Goal: Task Accomplishment & Management: Use online tool/utility

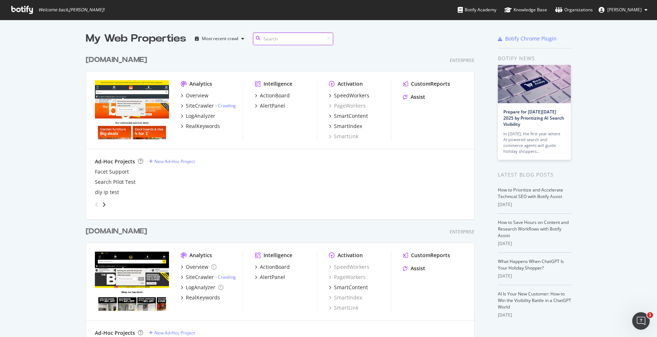
scroll to position [422, 389]
click at [111, 60] on div "[DOMAIN_NAME]" at bounding box center [116, 60] width 61 height 11
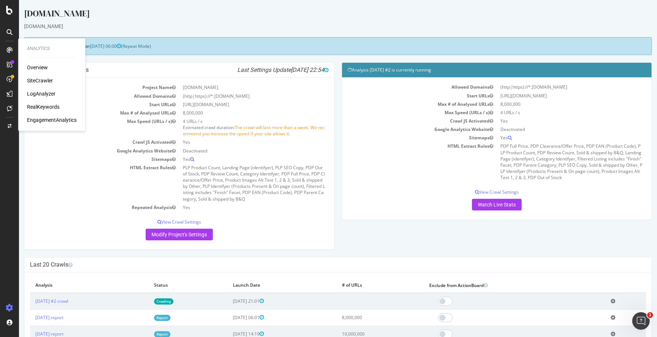
click at [34, 66] on div "Overview" at bounding box center [37, 67] width 21 height 7
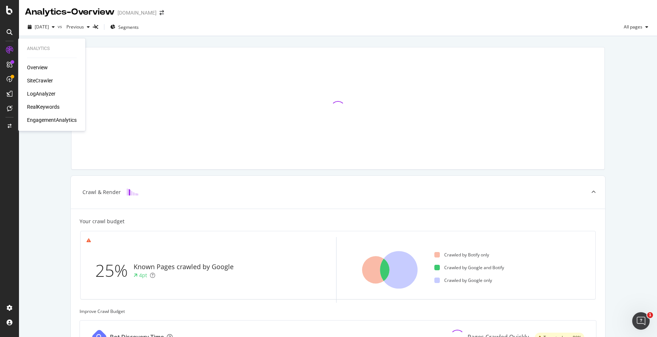
click at [42, 81] on div "SiteCrawler" at bounding box center [40, 80] width 26 height 7
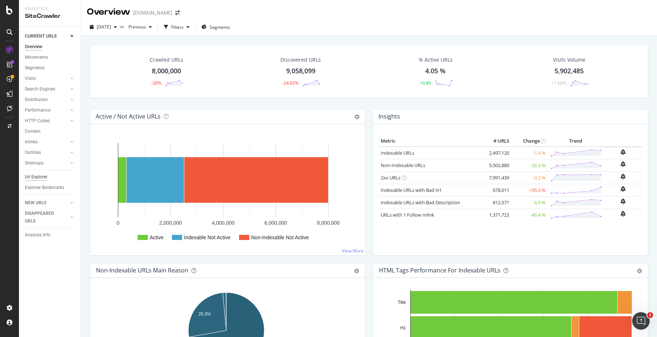
click at [42, 176] on div "Url Explorer" at bounding box center [36, 177] width 23 height 8
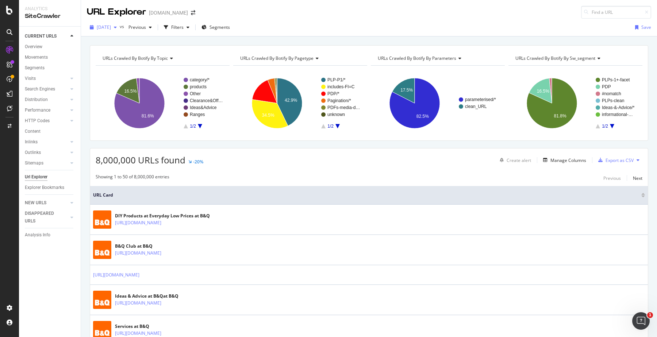
click at [117, 27] on icon "button" at bounding box center [115, 27] width 3 height 4
click at [192, 26] on div "button" at bounding box center [188, 27] width 9 height 4
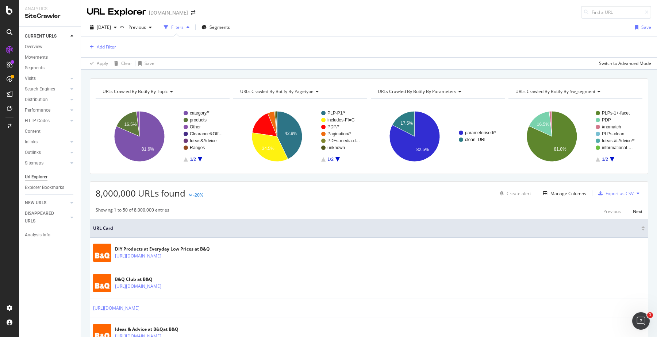
click at [111, 42] on div "Add Filter" at bounding box center [369, 47] width 564 height 21
click at [104, 46] on div "Add Filter" at bounding box center [106, 47] width 19 height 6
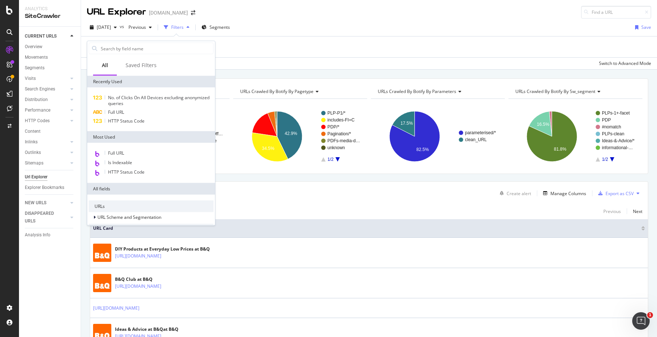
click at [104, 46] on input "text" at bounding box center [156, 48] width 113 height 11
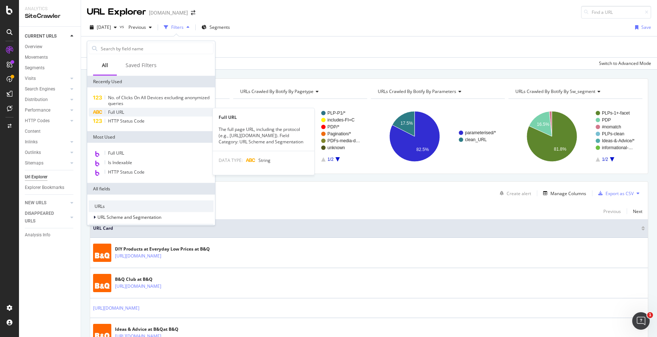
click at [129, 112] on div "Full URL" at bounding box center [151, 112] width 125 height 9
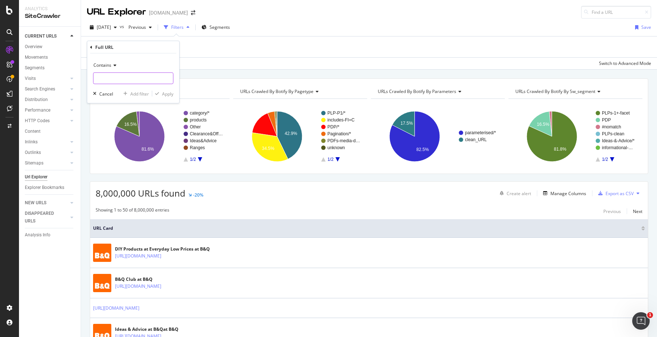
click at [114, 77] on input "text" at bounding box center [133, 79] width 80 height 12
paste input "/[DOMAIN_NAME]"
type input "/[DOMAIN_NAME]"
click at [162, 94] on div "Apply" at bounding box center [167, 94] width 11 height 6
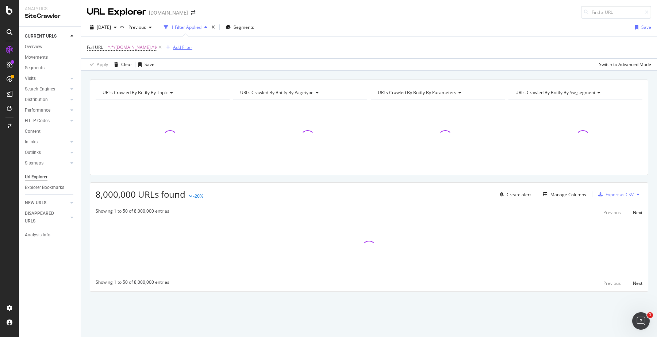
click at [173, 49] on div "Add Filter" at bounding box center [182, 47] width 19 height 6
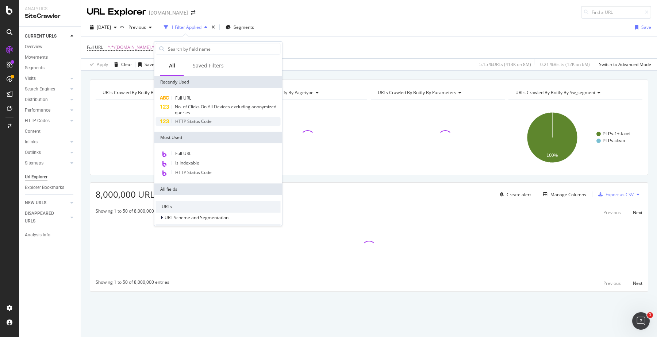
click at [198, 119] on span "HTTP Status Code" at bounding box center [193, 121] width 37 height 6
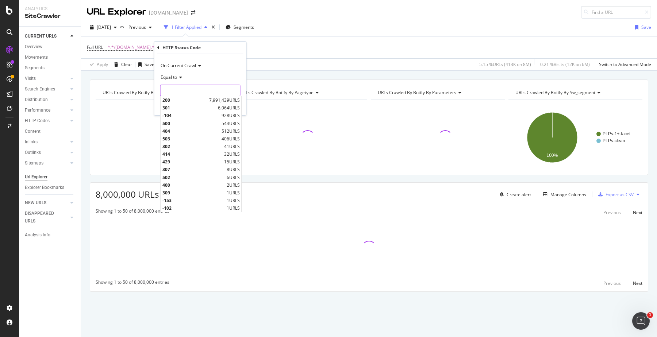
click at [183, 89] on input "number" at bounding box center [200, 91] width 80 height 12
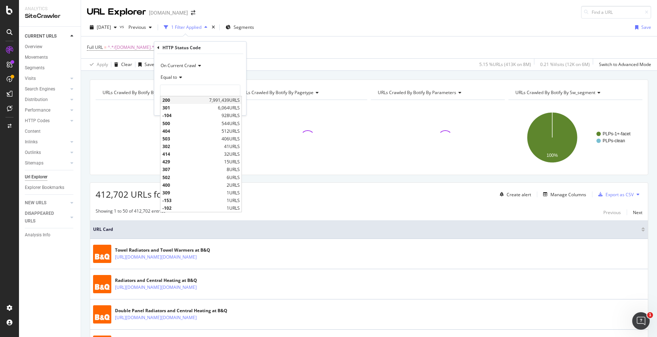
click at [179, 100] on span "200" at bounding box center [184, 100] width 45 height 6
type input "200"
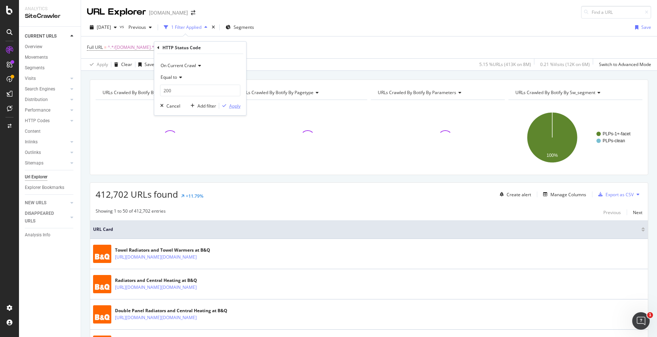
click at [238, 104] on div "Apply" at bounding box center [234, 106] width 11 height 6
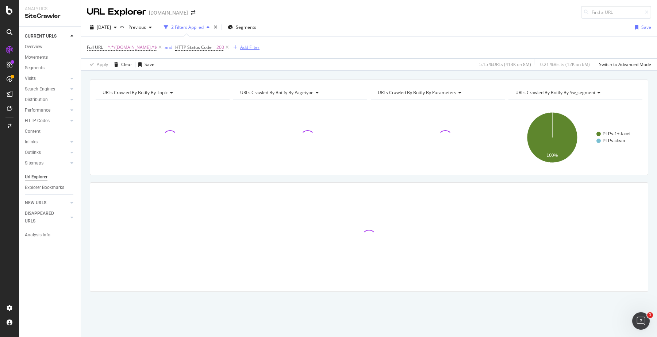
click at [240, 48] on div "Add Filter" at bounding box center [249, 47] width 19 height 6
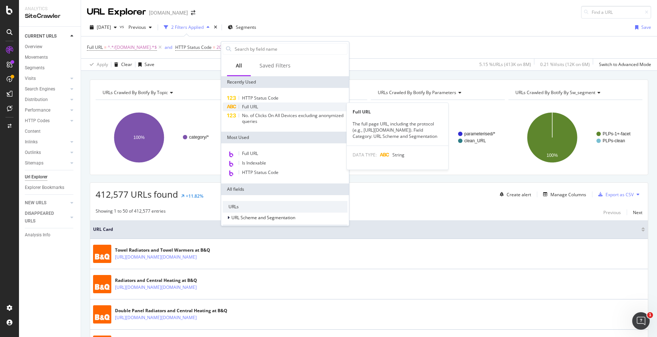
click at [250, 106] on span "Full URL" at bounding box center [250, 107] width 16 height 6
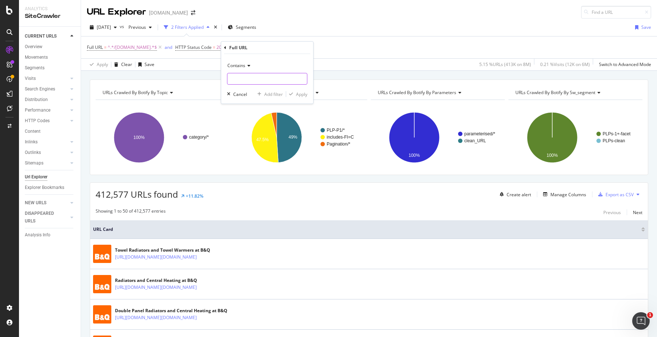
click at [254, 76] on input "text" at bounding box center [267, 79] width 80 height 12
paste input "heating-plumbing-cooling/"
type input "/heating-plumbing-cooling"
click at [301, 94] on div "Apply" at bounding box center [301, 94] width 11 height 6
click at [345, 49] on div "Add Filter" at bounding box center [354, 47] width 19 height 6
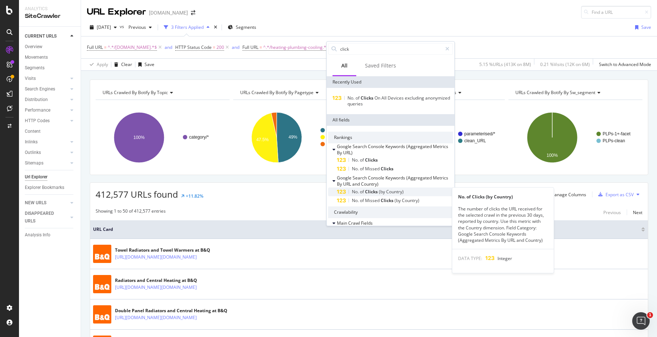
type input "click"
click at [391, 191] on span "Country)" at bounding box center [395, 192] width 18 height 6
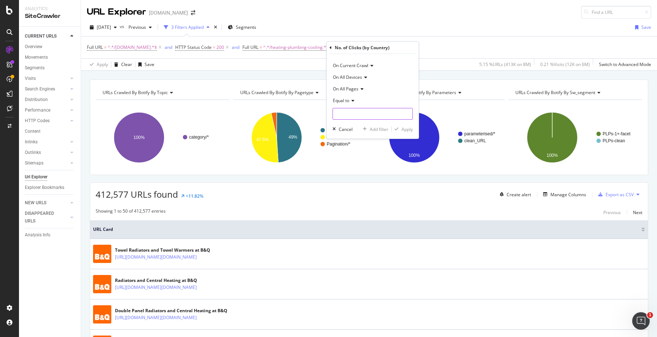
click at [364, 118] on input "number" at bounding box center [373, 114] width 80 height 12
click at [348, 104] on div "Equal to" at bounding box center [373, 101] width 80 height 12
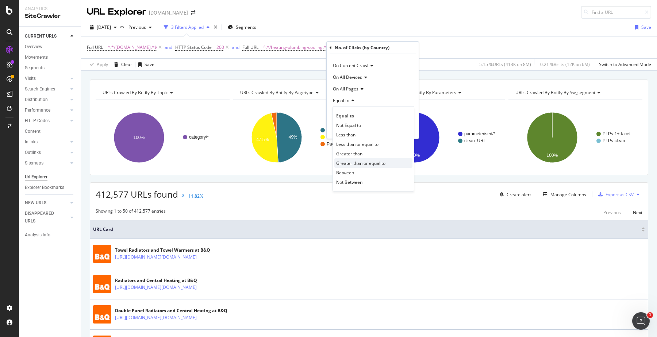
click at [360, 160] on span "Greater than or equal to" at bounding box center [360, 163] width 49 height 6
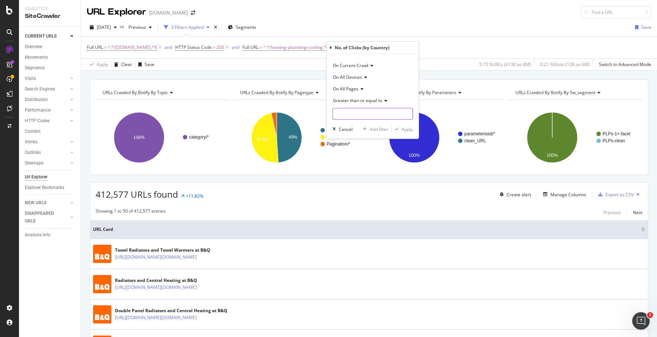
click at [350, 110] on input "number" at bounding box center [373, 114] width 80 height 12
type input "1"
click at [402, 128] on div "Apply" at bounding box center [407, 129] width 11 height 6
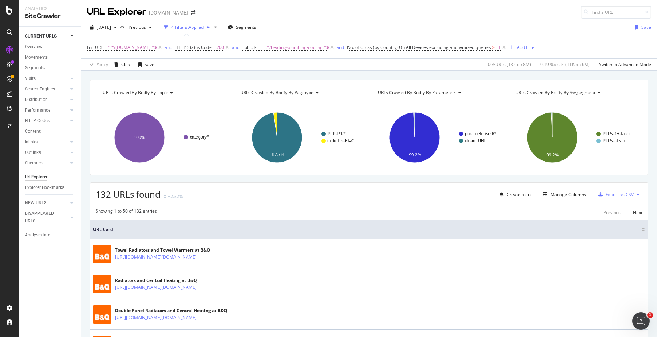
click at [626, 194] on div "Export as CSV" at bounding box center [620, 195] width 28 height 6
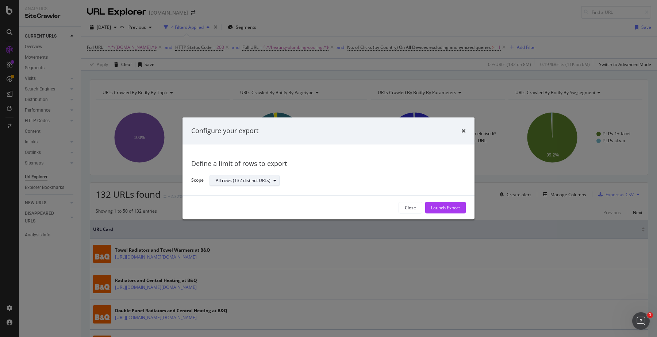
click at [271, 183] on div "modal" at bounding box center [275, 181] width 9 height 4
click at [463, 132] on icon "times" at bounding box center [463, 131] width 4 height 6
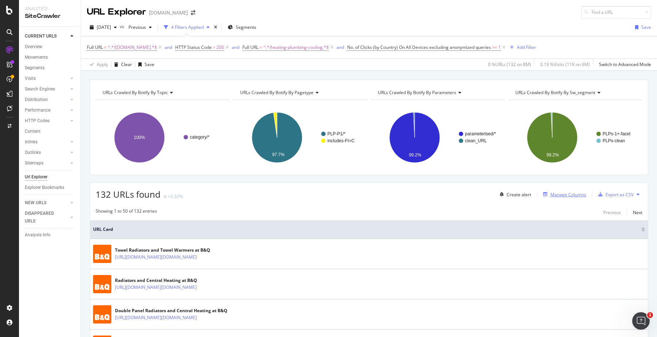
click at [552, 194] on div "Manage Columns" at bounding box center [569, 195] width 36 height 6
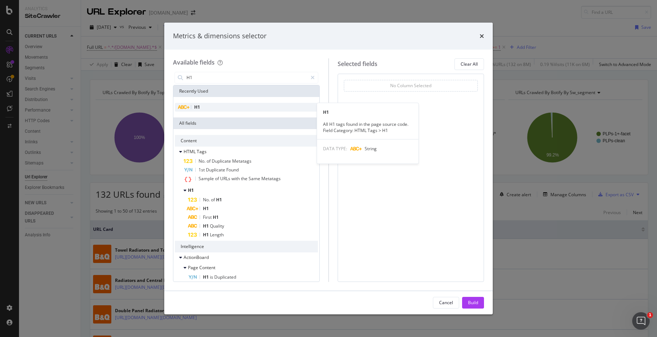
click at [200, 108] on span "H1" at bounding box center [197, 107] width 6 height 6
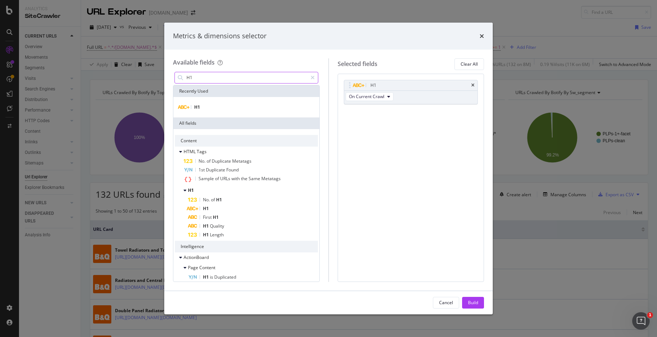
click at [201, 75] on input "H1" at bounding box center [247, 77] width 122 height 11
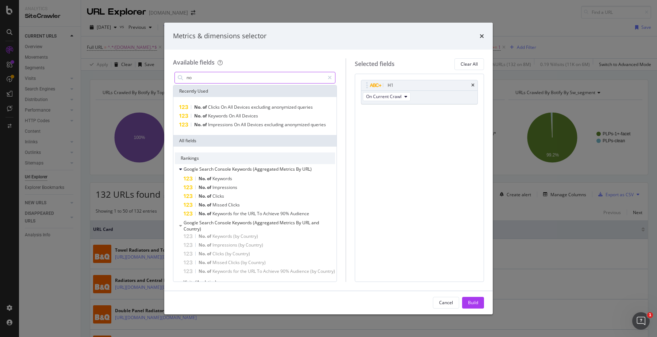
type input "n"
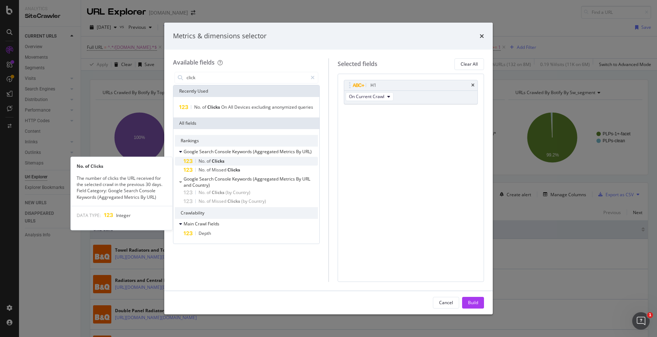
click at [227, 161] on div "No. of Clicks" at bounding box center [251, 161] width 134 height 9
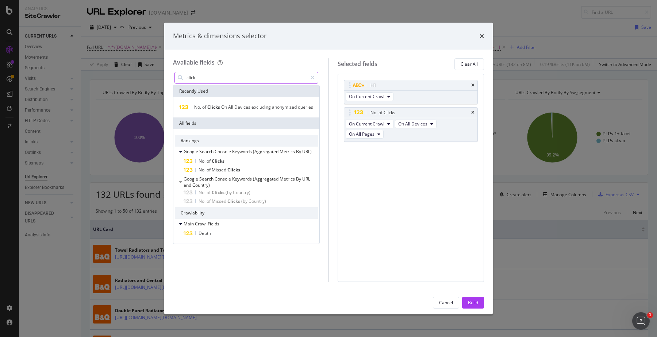
click at [219, 76] on input "click" at bounding box center [247, 77] width 122 height 11
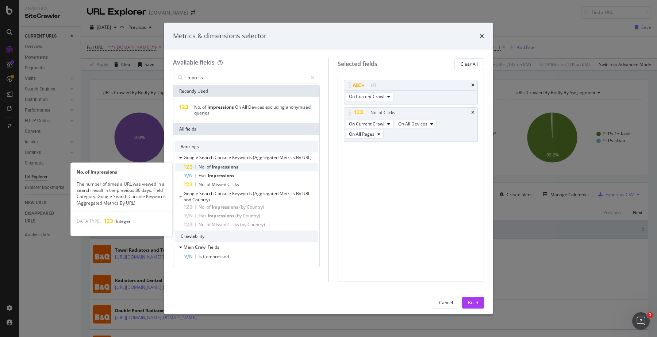
click at [216, 168] on span "Impressions" at bounding box center [225, 167] width 27 height 6
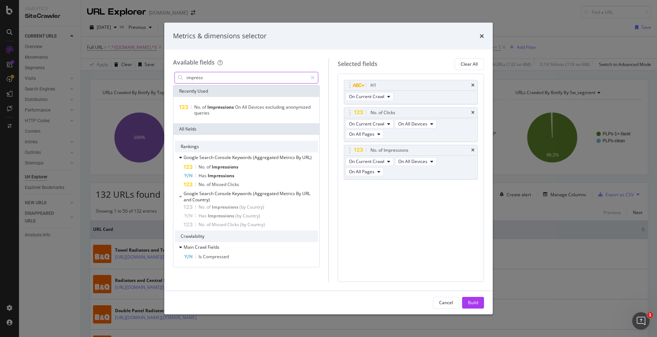
click at [208, 78] on input "impress" at bounding box center [247, 77] width 122 height 11
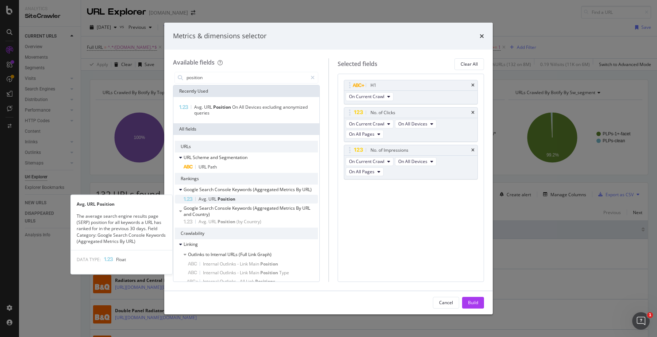
click at [227, 198] on span "Position" at bounding box center [227, 199] width 18 height 6
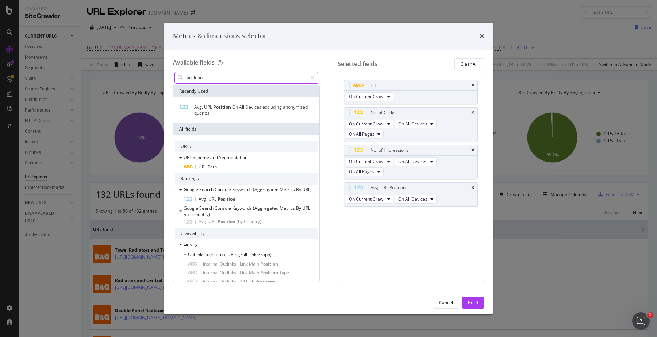
click at [207, 76] on input "position" at bounding box center [247, 77] width 122 height 11
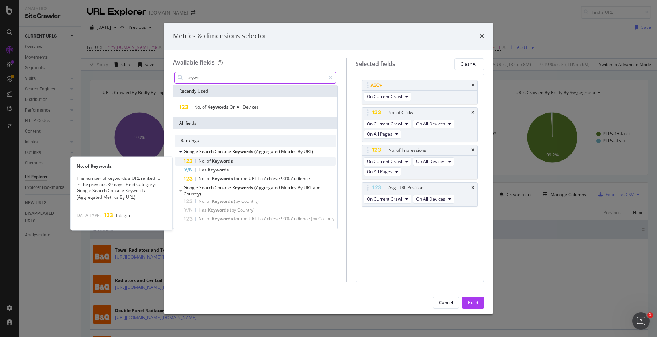
type input "keywo"
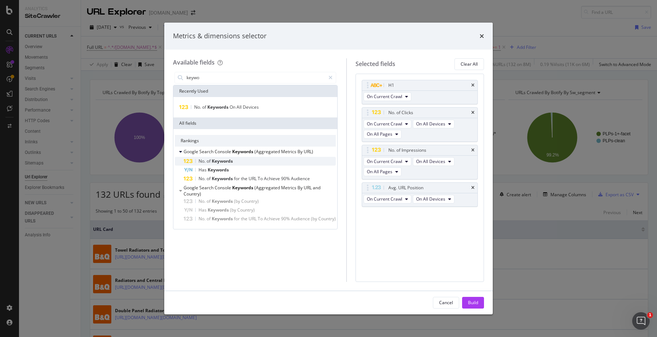
click at [227, 162] on span "Keywords" at bounding box center [222, 161] width 21 height 6
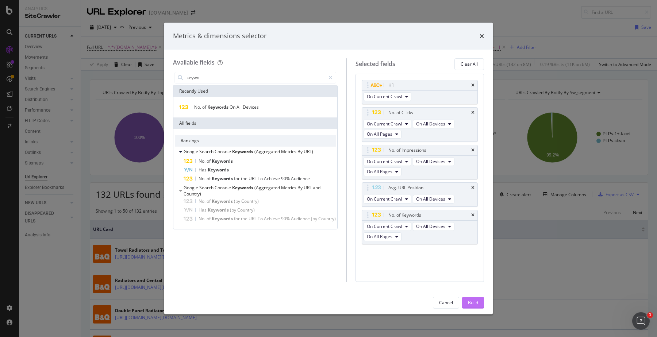
click at [477, 303] on div "Build" at bounding box center [473, 303] width 10 height 6
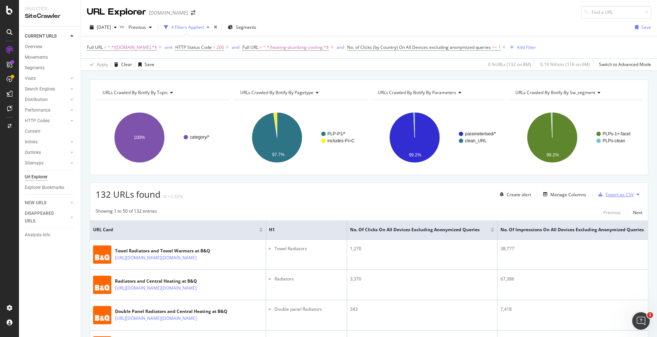
click at [626, 191] on div "Export as CSV" at bounding box center [614, 194] width 38 height 11
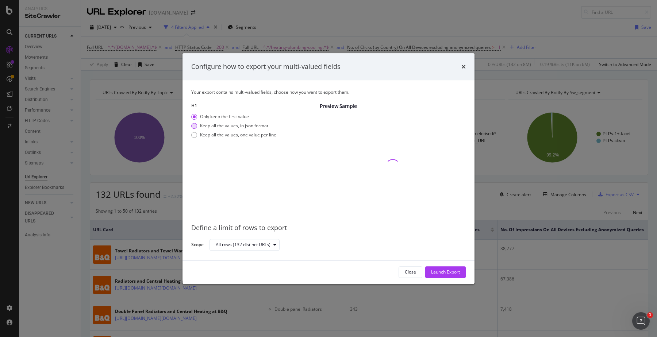
click at [237, 126] on div "Keep all the values, in json format" at bounding box center [234, 126] width 68 height 6
click at [238, 135] on div "Keep all the values, one value per line" at bounding box center [238, 135] width 76 height 6
click at [449, 276] on div "Launch Export" at bounding box center [445, 272] width 29 height 11
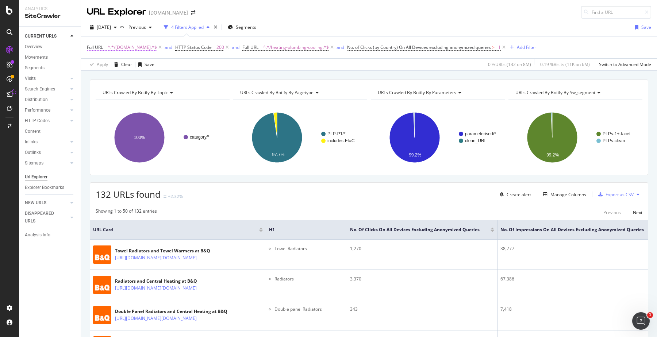
click at [123, 44] on span "^.*/[DOMAIN_NAME].*$" at bounding box center [132, 47] width 49 height 10
click at [112, 60] on div "Contains" at bounding box center [133, 65] width 80 height 12
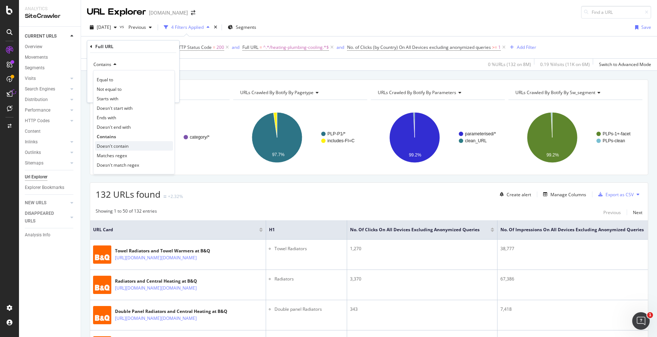
click at [122, 144] on span "Doesn't contain" at bounding box center [113, 146] width 32 height 6
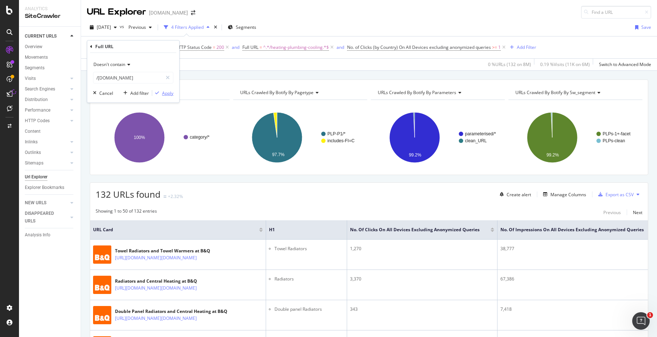
click at [170, 93] on div "Apply" at bounding box center [167, 93] width 11 height 6
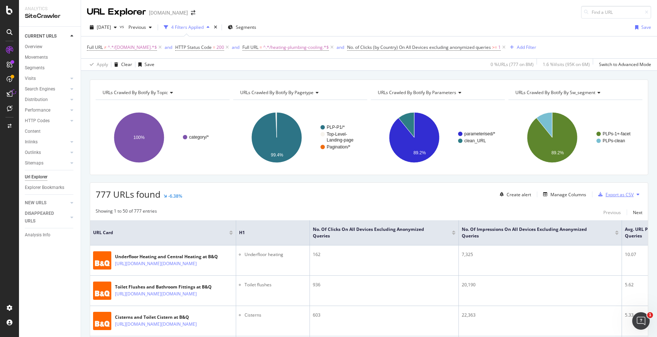
click at [624, 195] on div "Export as CSV" at bounding box center [620, 195] width 28 height 6
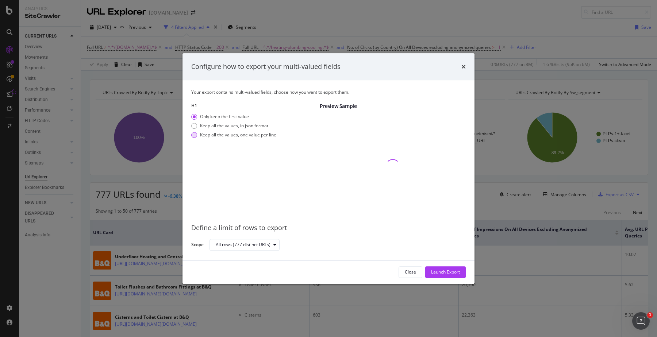
click at [220, 132] on div "Keep all the values, one value per line" at bounding box center [238, 135] width 76 height 6
click at [443, 276] on div "Launch Export" at bounding box center [445, 272] width 29 height 11
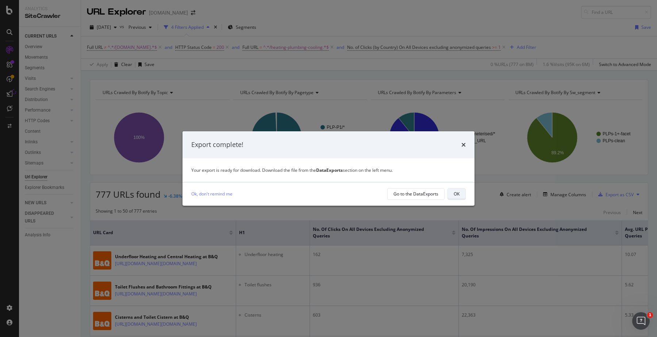
click at [459, 195] on div "OK" at bounding box center [457, 194] width 6 height 6
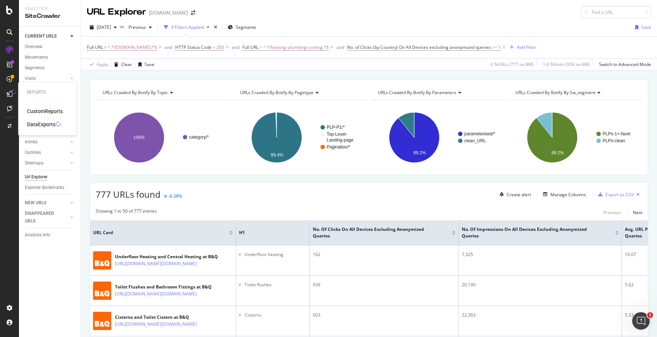
click at [44, 124] on div "DataExports" at bounding box center [41, 124] width 28 height 7
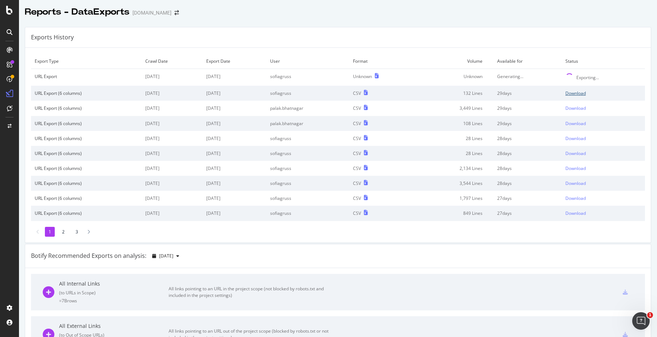
click at [574, 94] on div "Download" at bounding box center [576, 93] width 20 height 6
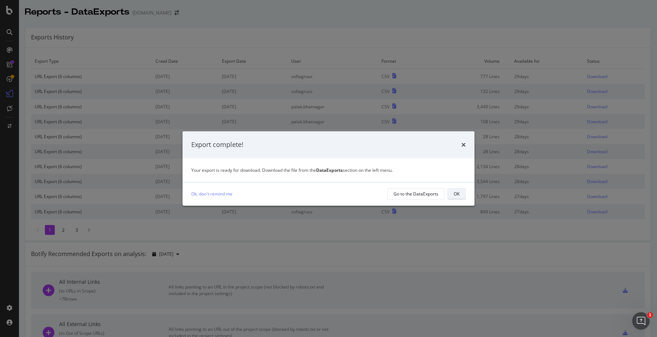
click at [456, 193] on div "OK" at bounding box center [457, 194] width 6 height 6
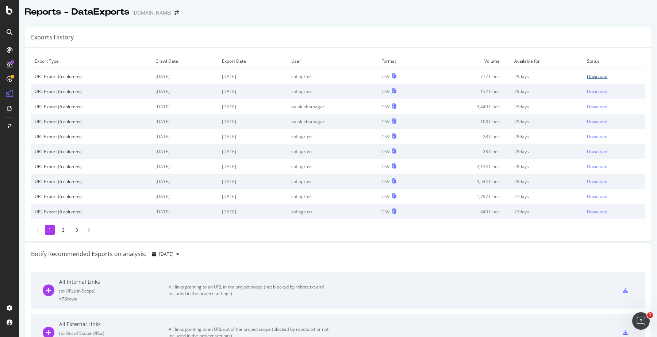
click at [590, 76] on div "Download" at bounding box center [597, 76] width 20 height 6
